Goal: Task Accomplishment & Management: Use online tool/utility

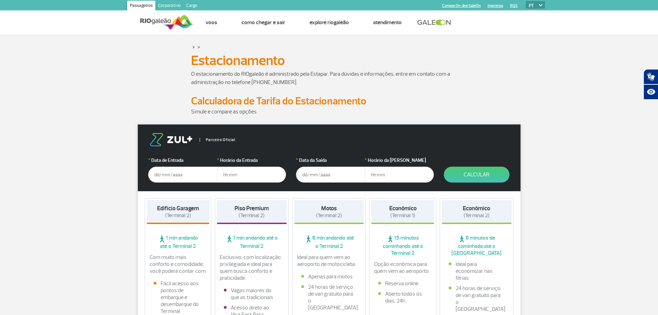
click at [157, 175] on input "text" at bounding box center [182, 175] width 69 height 16
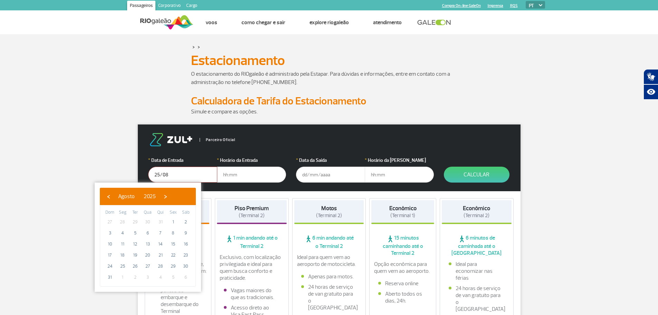
click at [444, 167] on button "Calcular" at bounding box center [477, 175] width 66 height 16
type input "[DATE]"
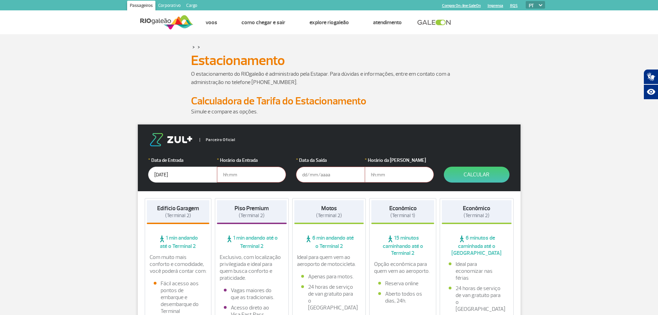
click at [242, 178] on input "text" at bounding box center [251, 175] width 69 height 16
type input "18:00"
click at [331, 176] on input "text" at bounding box center [330, 175] width 69 height 16
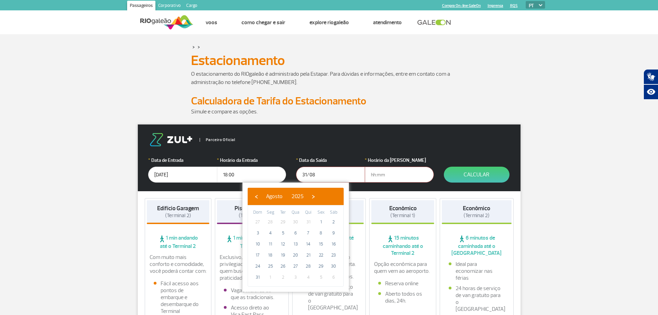
click at [444, 167] on button "Calcular" at bounding box center [477, 175] width 66 height 16
type input "[DATE]"
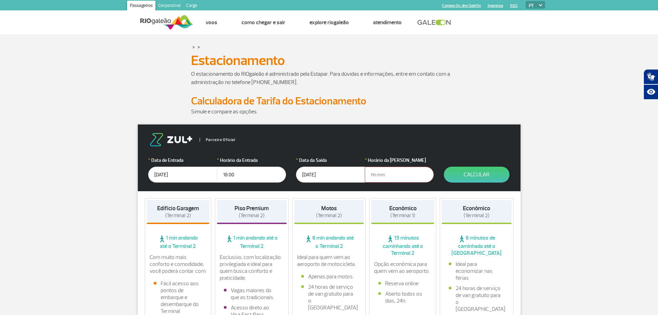
click at [404, 174] on input "text" at bounding box center [399, 175] width 69 height 16
type input "12:00"
click at [487, 174] on button "Calcular" at bounding box center [477, 175] width 66 height 16
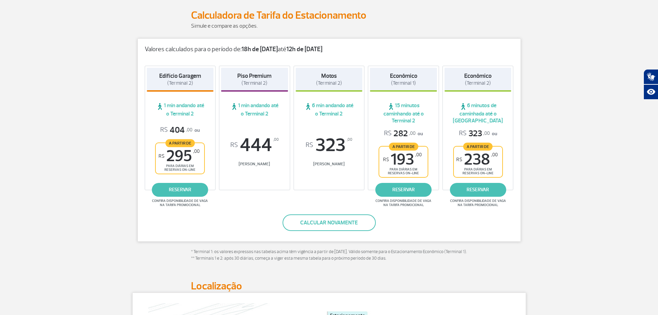
scroll to position [104, 0]
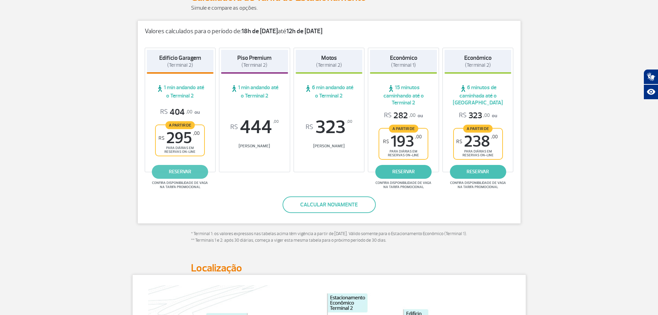
click at [189, 172] on link "reservar" at bounding box center [180, 172] width 56 height 14
click at [172, 171] on link "reservar" at bounding box center [180, 172] width 56 height 14
